Goal: Task Accomplishment & Management: Manage account settings

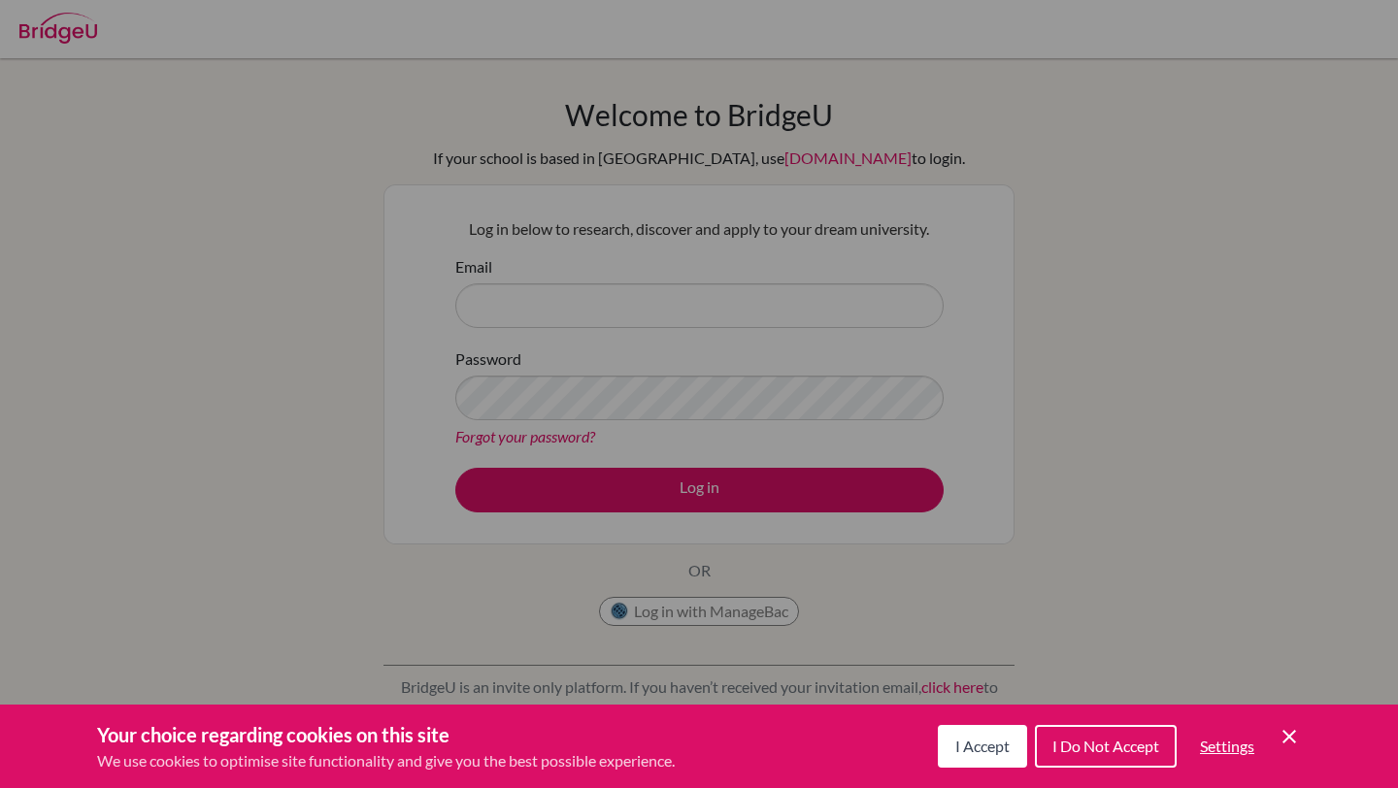
click at [1005, 745] on span "I Accept" at bounding box center [982, 746] width 54 height 18
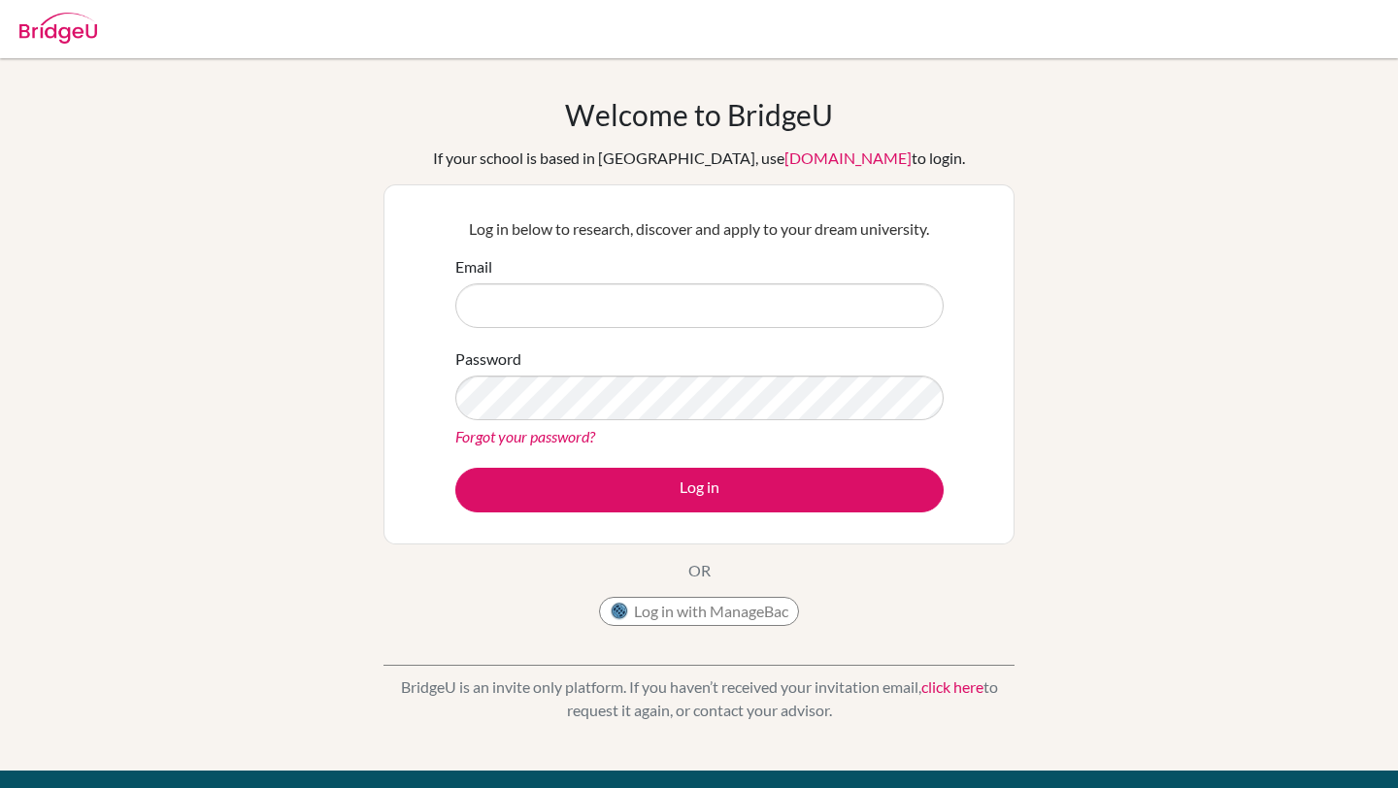
click at [846, 276] on div "Email" at bounding box center [699, 291] width 488 height 73
click at [846, 312] on input "Email" at bounding box center [699, 306] width 488 height 45
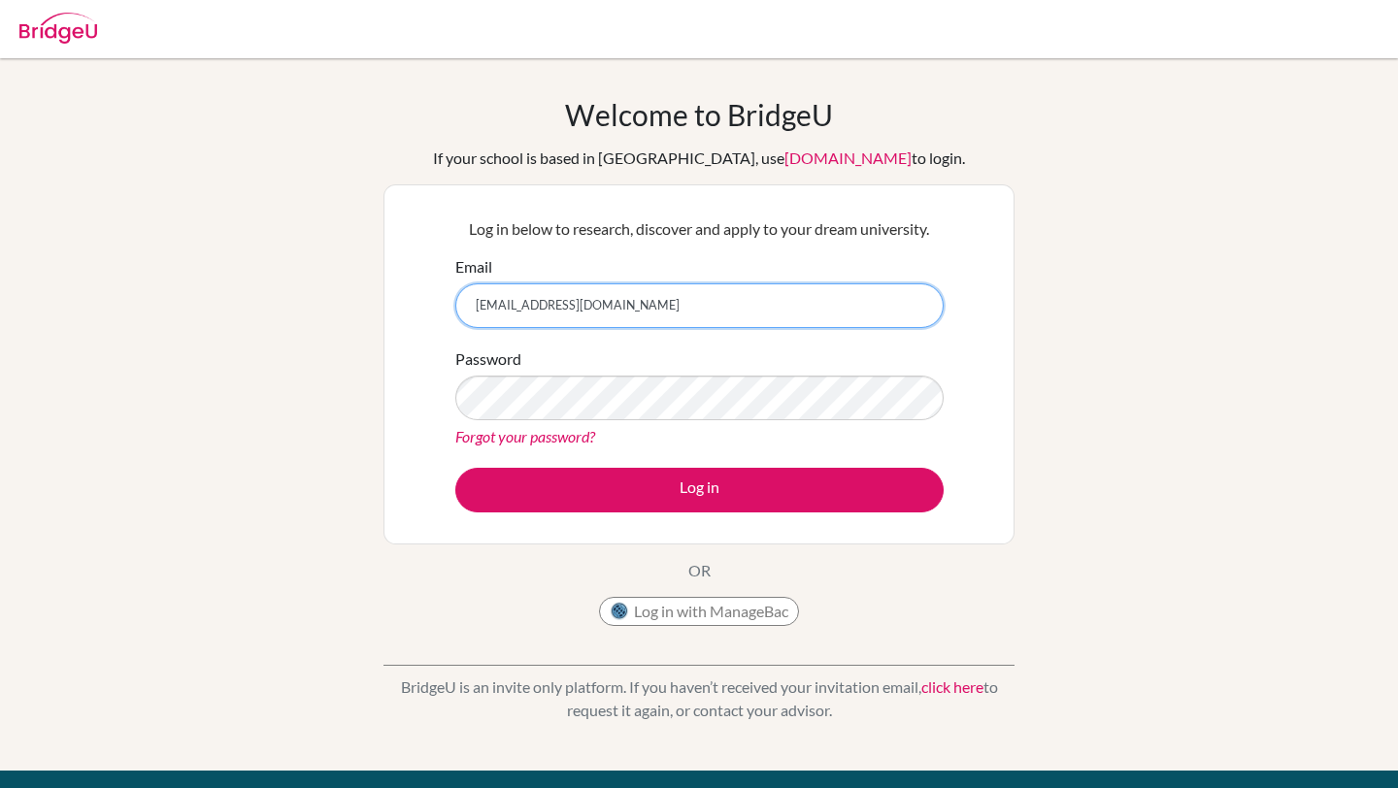
type input "[EMAIL_ADDRESS][DOMAIN_NAME]"
click at [455, 468] on button "Log in" at bounding box center [699, 490] width 488 height 45
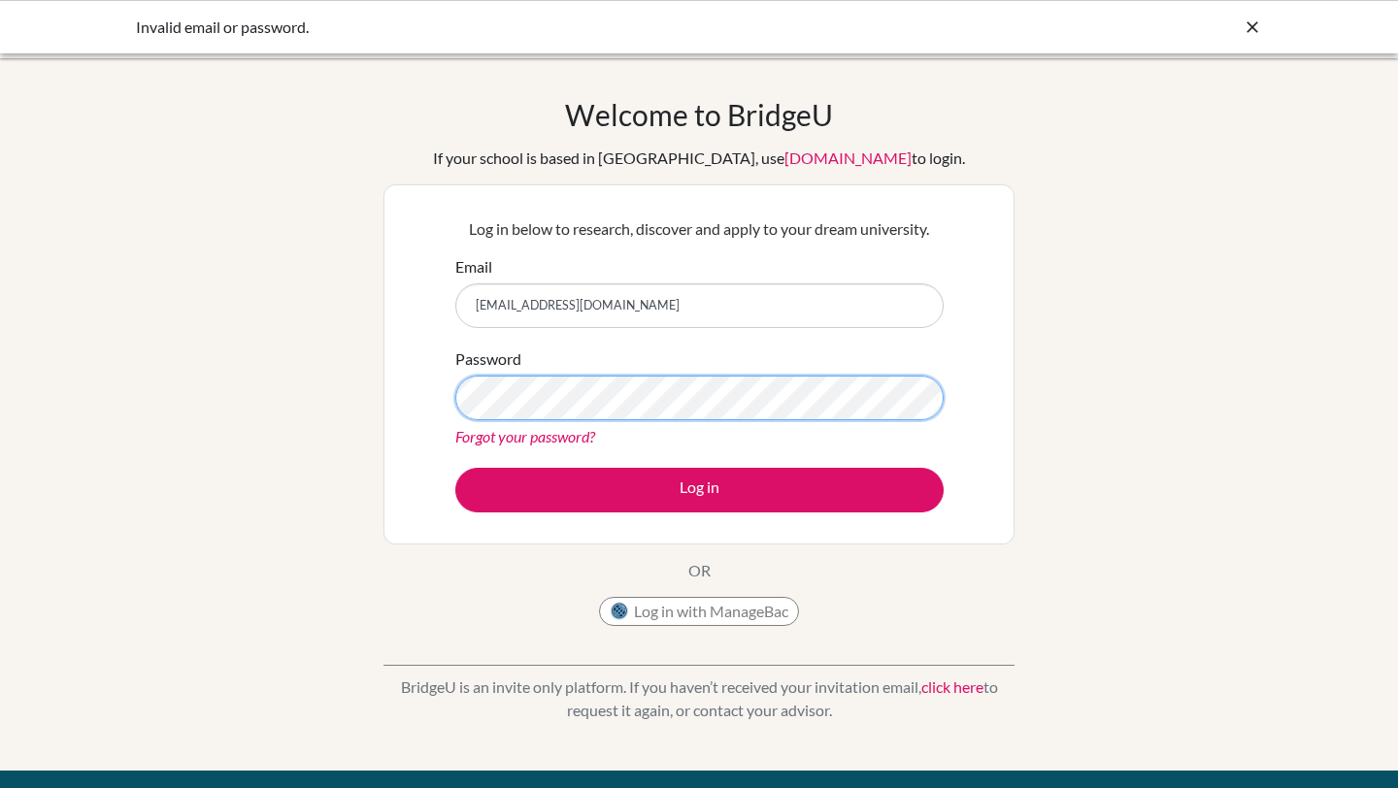
click at [455, 468] on button "Log in" at bounding box center [699, 490] width 488 height 45
